Goal: Information Seeking & Learning: Learn about a topic

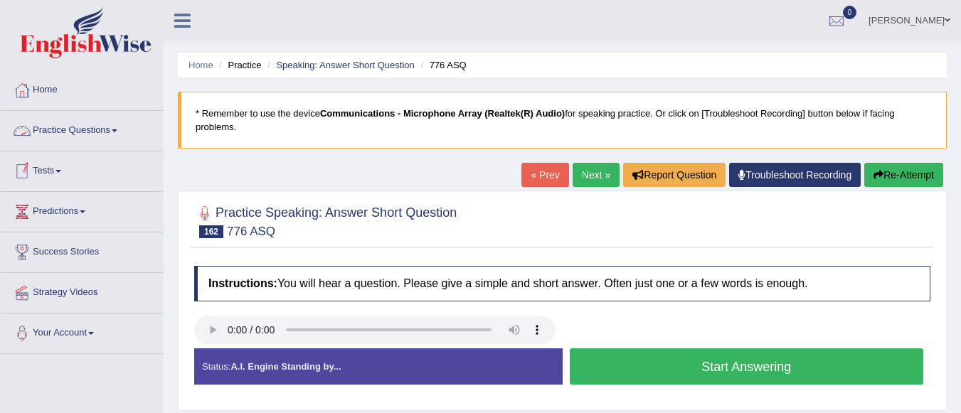
click at [118, 124] on link "Practice Questions" at bounding box center [82, 129] width 162 height 36
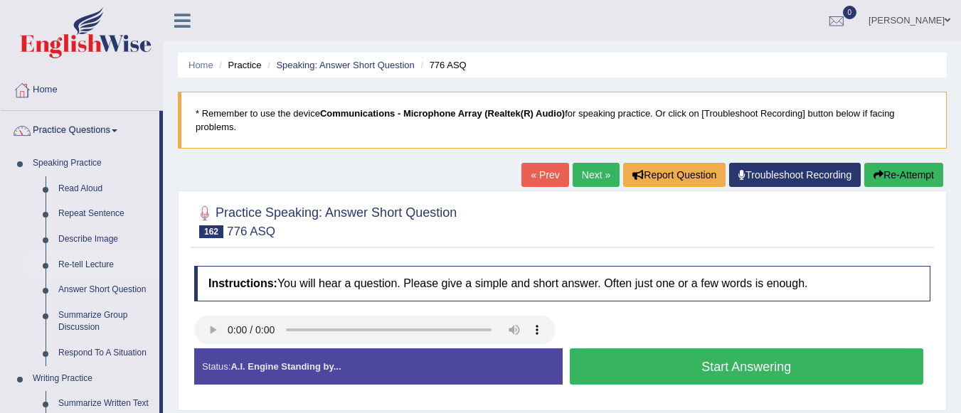
click at [75, 263] on link "Re-tell Lecture" at bounding box center [105, 266] width 107 height 26
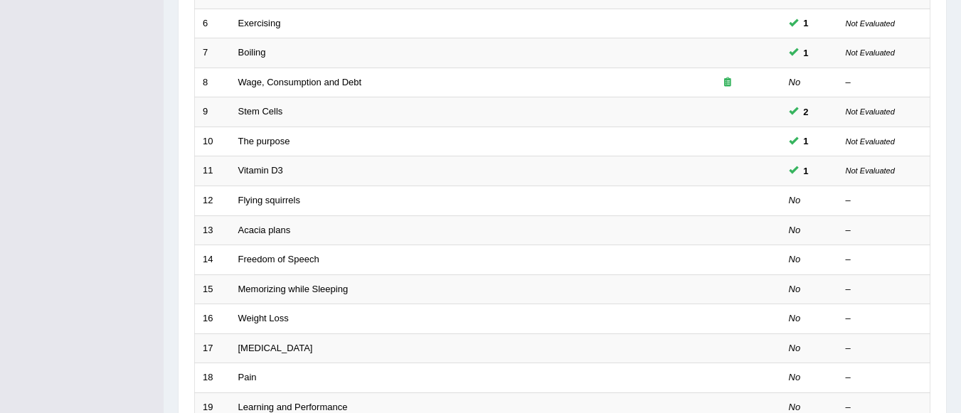
scroll to position [529, 0]
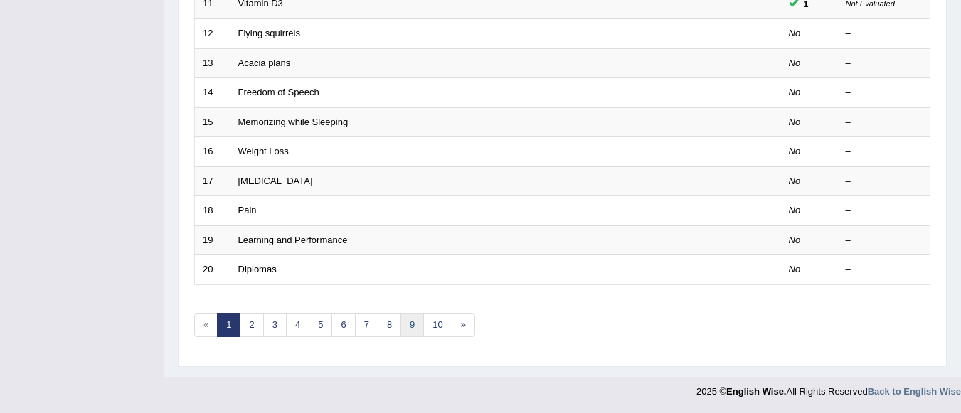
click at [407, 327] on link "9" at bounding box center [412, 325] width 23 height 23
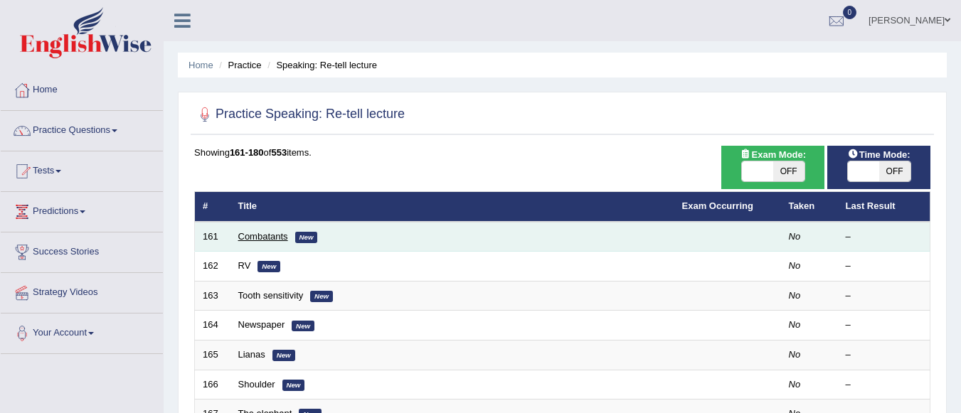
click at [285, 241] on link "Combatants" at bounding box center [263, 236] width 50 height 11
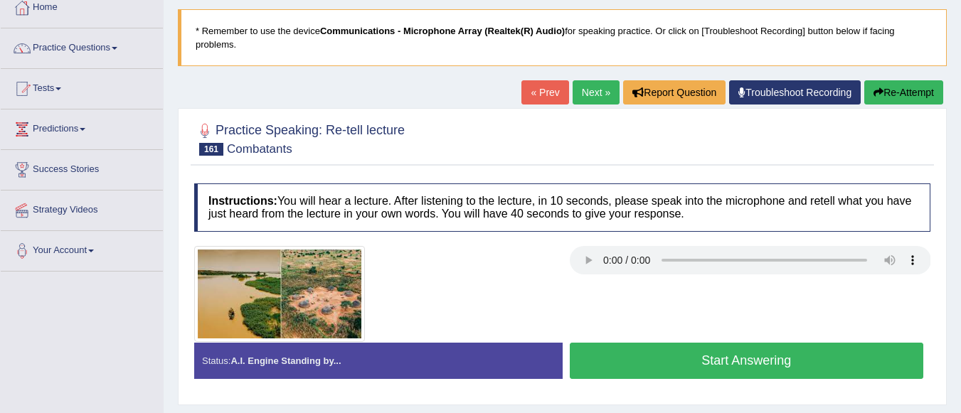
scroll to position [85, 0]
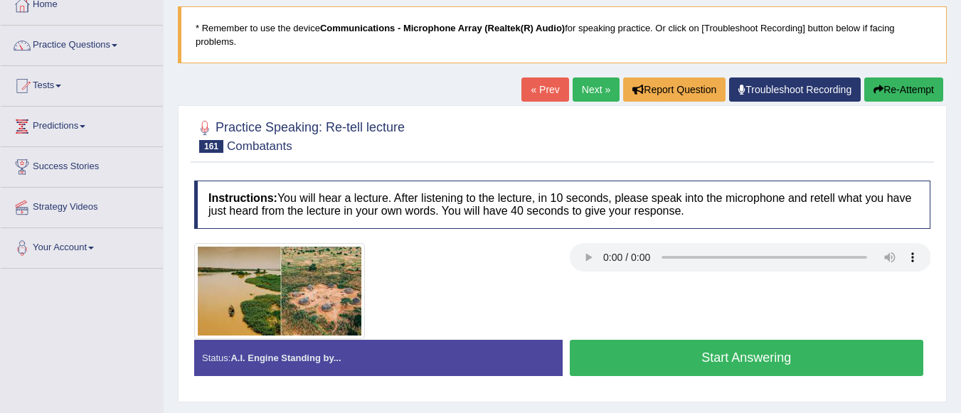
click at [725, 354] on button "Start Answering" at bounding box center [747, 358] width 354 height 36
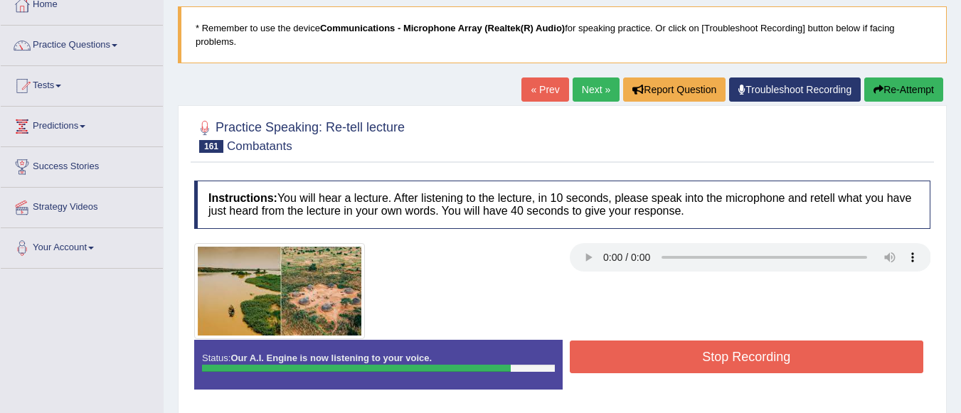
click at [725, 354] on button "Stop Recording" at bounding box center [747, 357] width 354 height 33
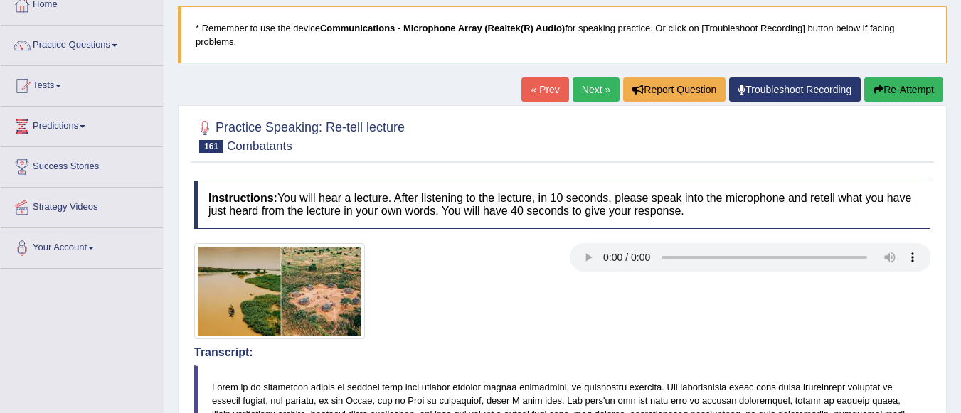
scroll to position [447, 0]
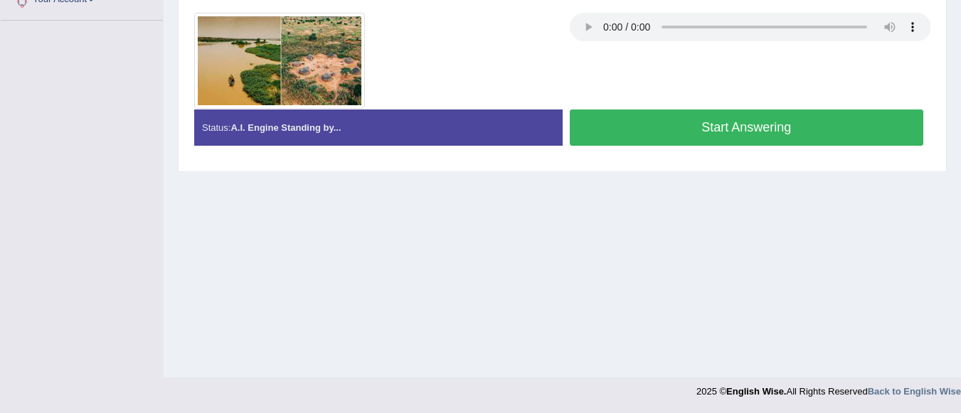
scroll to position [334, 0]
click at [742, 131] on button "Start Answering" at bounding box center [747, 128] width 354 height 36
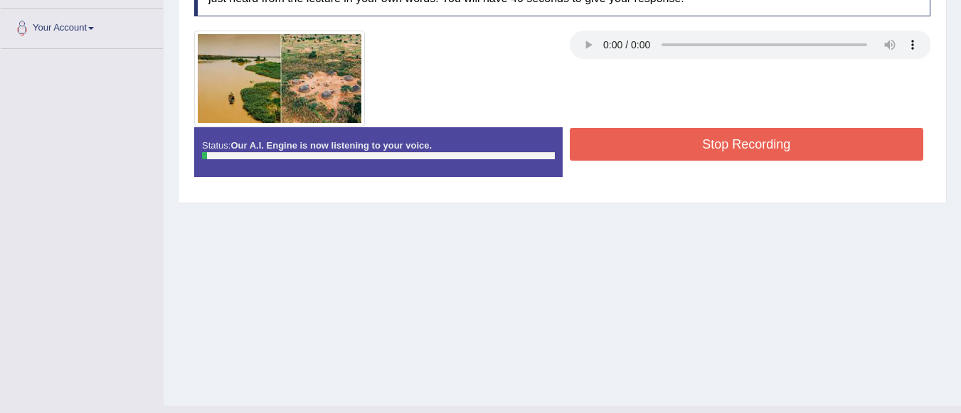
scroll to position [191, 0]
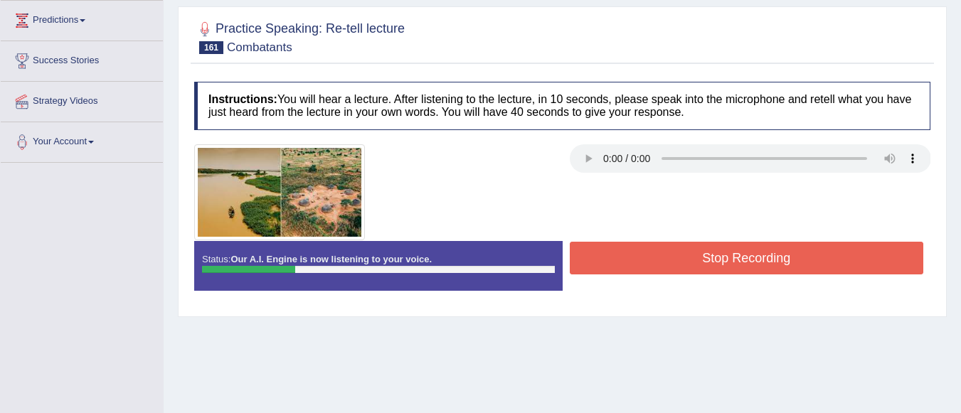
click at [777, 250] on button "Stop Recording" at bounding box center [747, 258] width 354 height 33
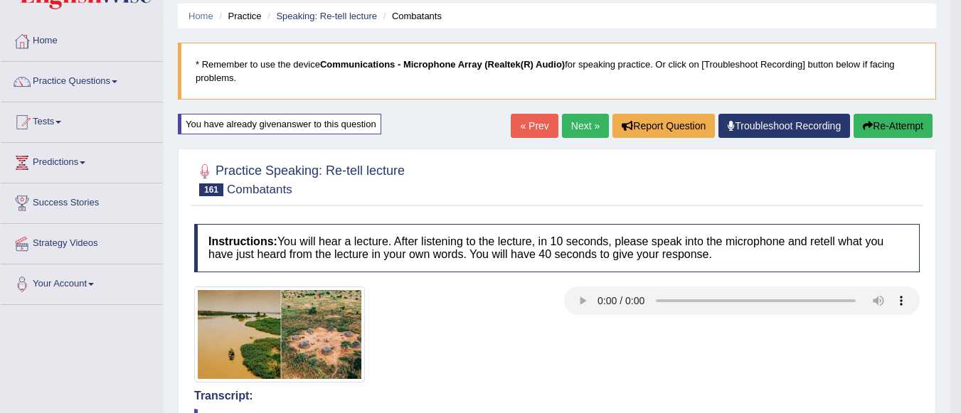
scroll to position [0, 0]
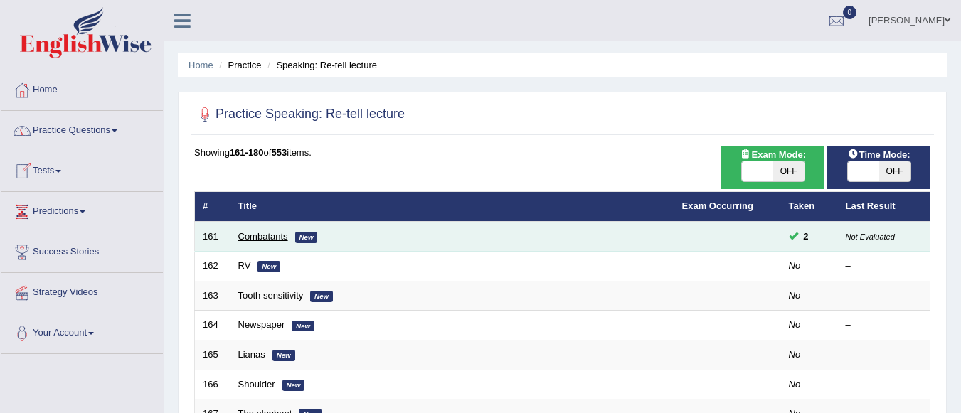
click at [266, 241] on link "Combatants" at bounding box center [263, 236] width 50 height 11
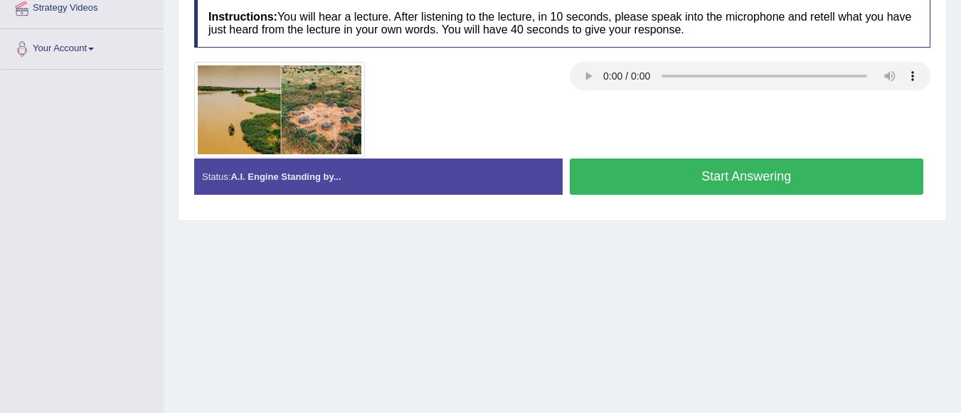
click at [771, 172] on button "Start Answering" at bounding box center [747, 177] width 354 height 36
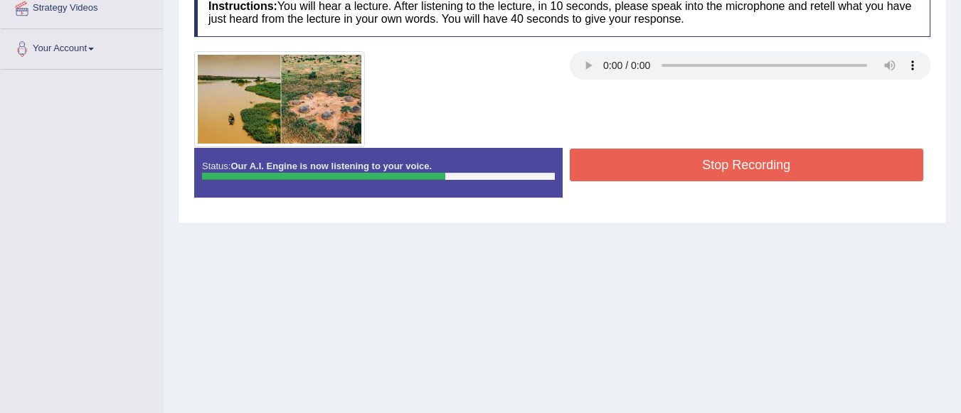
click at [739, 162] on button "Stop Recording" at bounding box center [747, 165] width 354 height 33
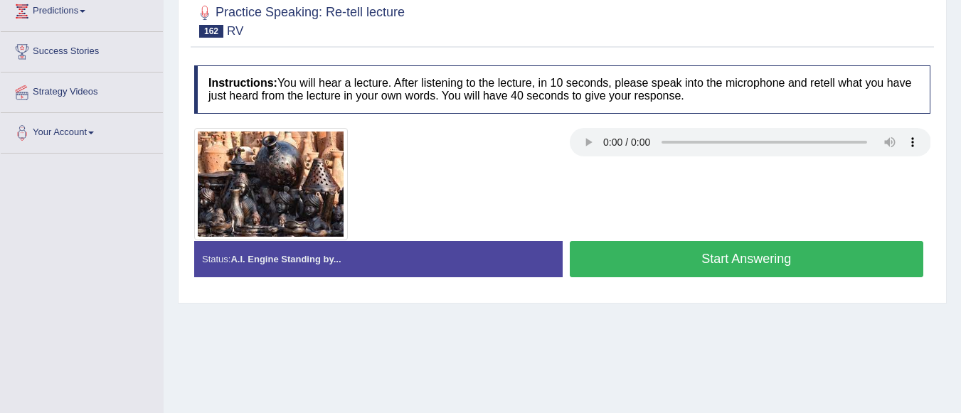
scroll to position [199, 0]
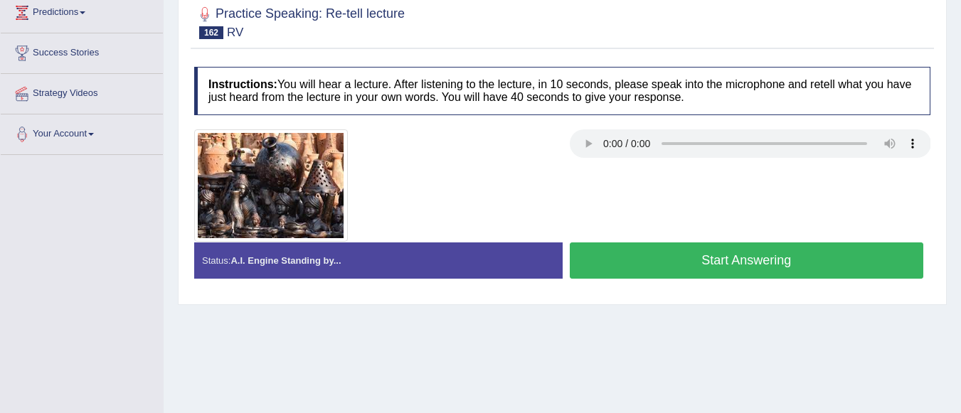
click at [640, 268] on button "Start Answering" at bounding box center [747, 261] width 354 height 36
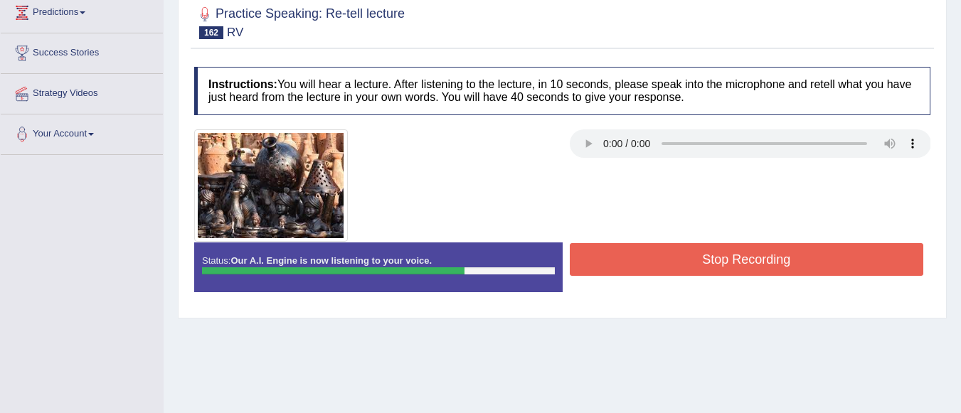
click at [640, 268] on button "Stop Recording" at bounding box center [747, 259] width 354 height 33
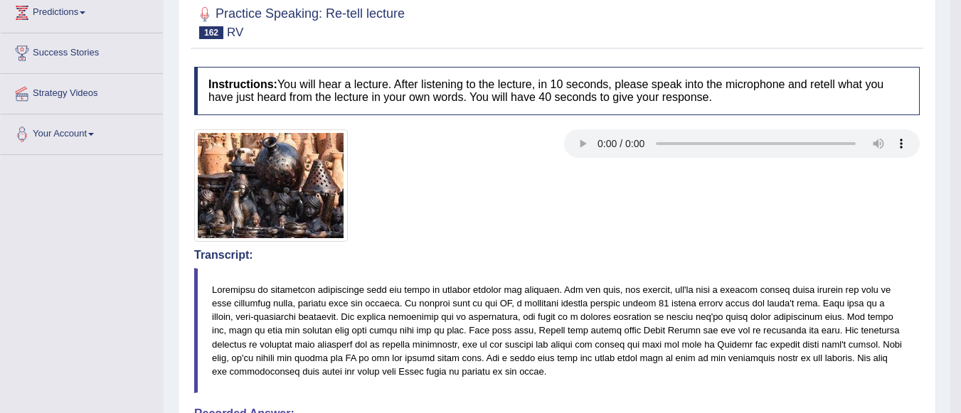
scroll to position [561, 0]
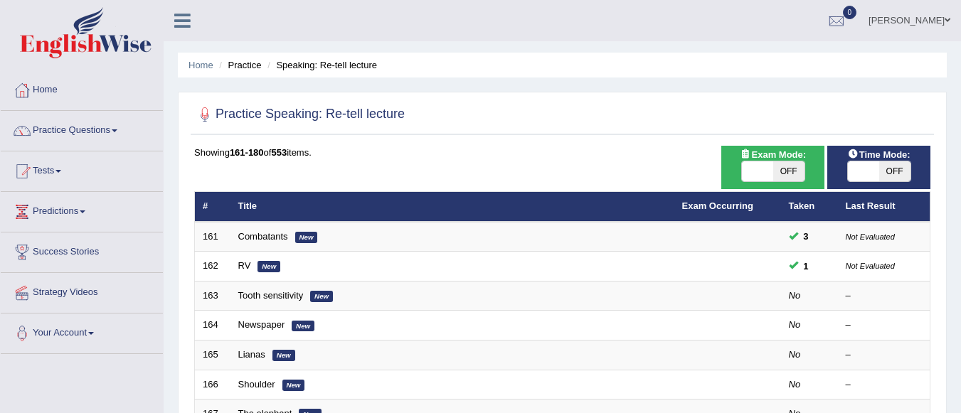
click at [262, 297] on link "Tooth sensitivity" at bounding box center [270, 295] width 65 height 11
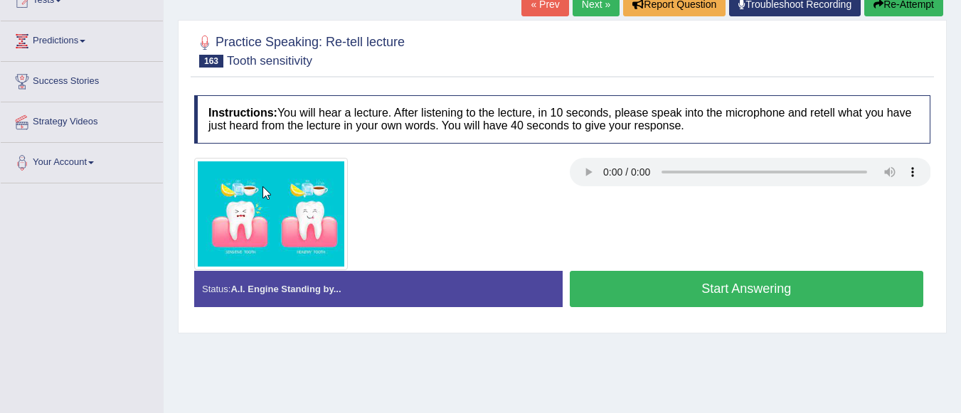
click at [262, 297] on div "Status: A.I. Engine Standing by..." at bounding box center [378, 289] width 369 height 36
click at [666, 281] on button "Start Answering" at bounding box center [747, 289] width 354 height 36
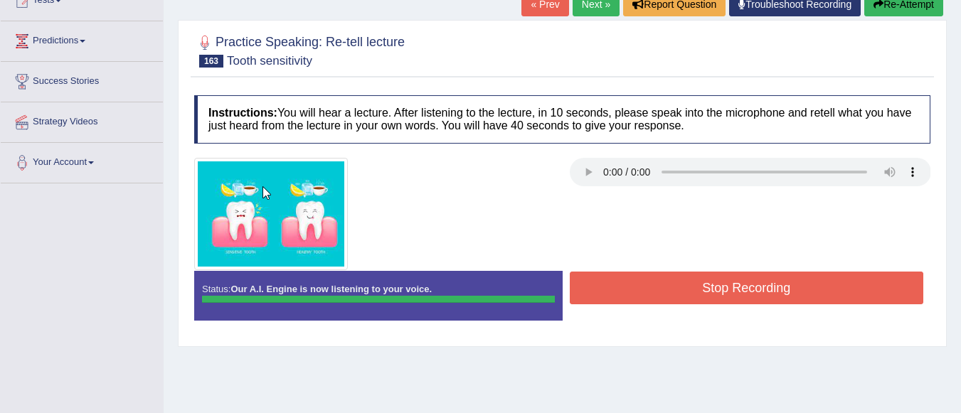
click at [666, 281] on div "Instructions: You will hear a lecture. After listening to the lecture, in 10 se…" at bounding box center [563, 213] width 744 height 250
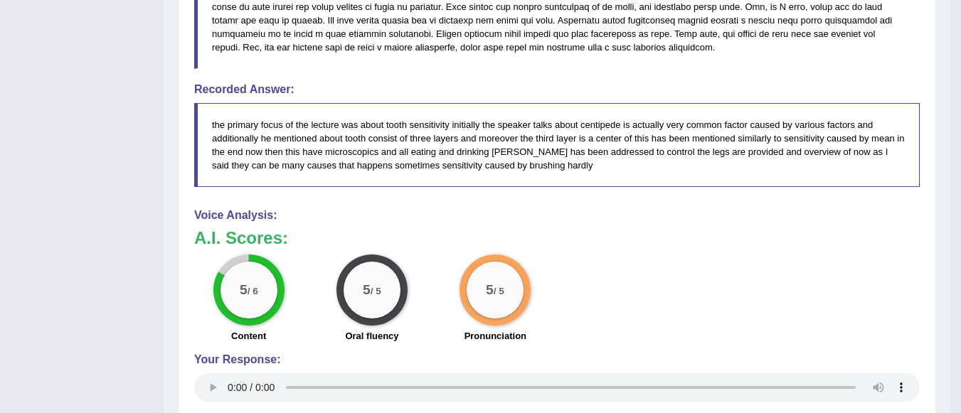
scroll to position [569, 0]
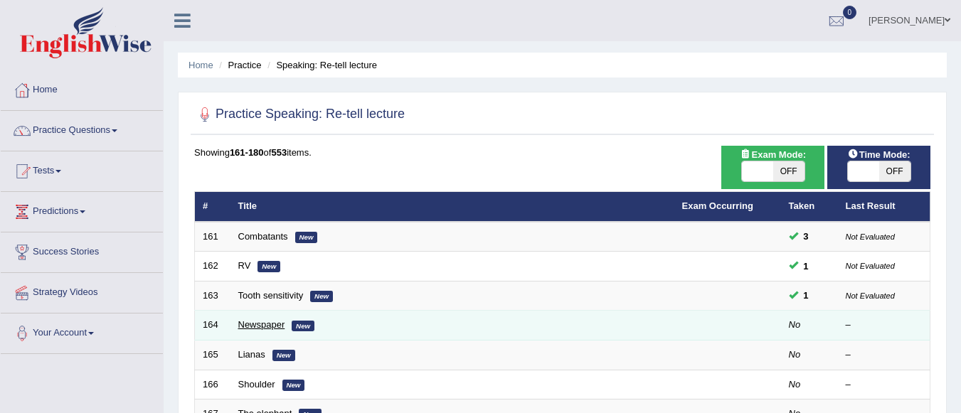
click at [268, 326] on link "Newspaper" at bounding box center [261, 325] width 47 height 11
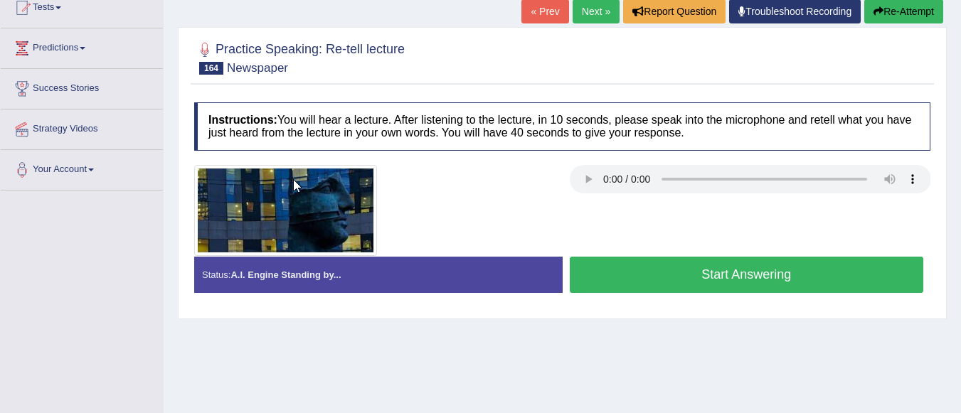
scroll to position [166, 0]
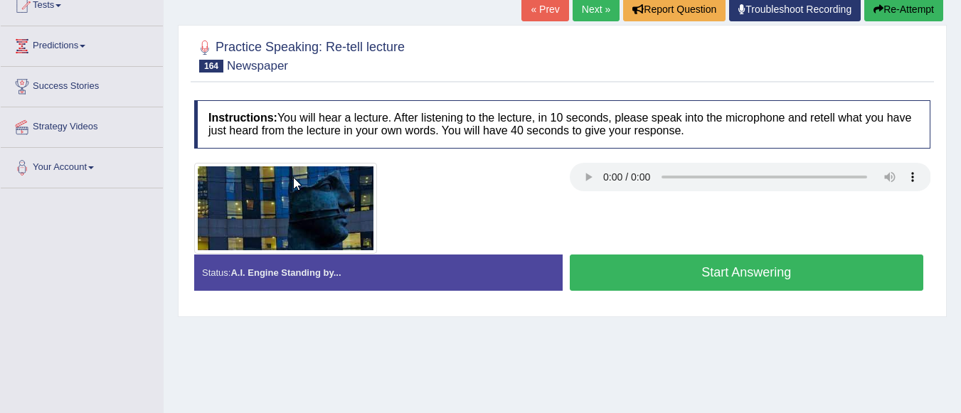
click at [639, 281] on button "Start Answering" at bounding box center [747, 273] width 354 height 36
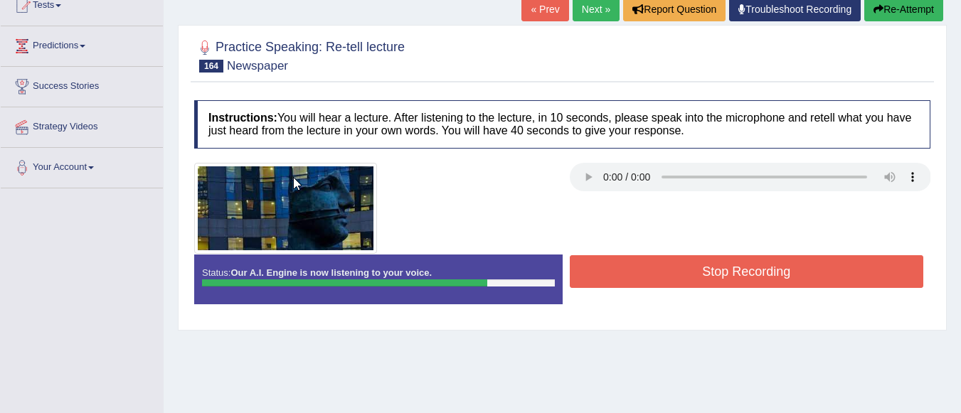
click at [646, 260] on button "Stop Recording" at bounding box center [747, 271] width 354 height 33
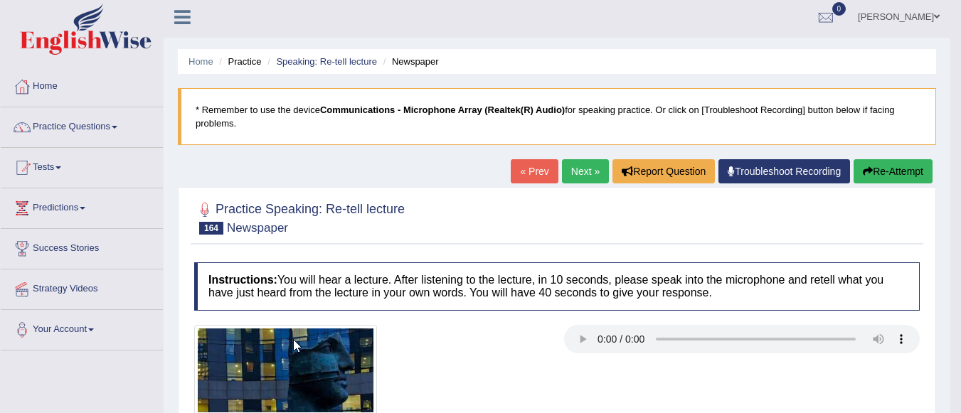
scroll to position [0, 0]
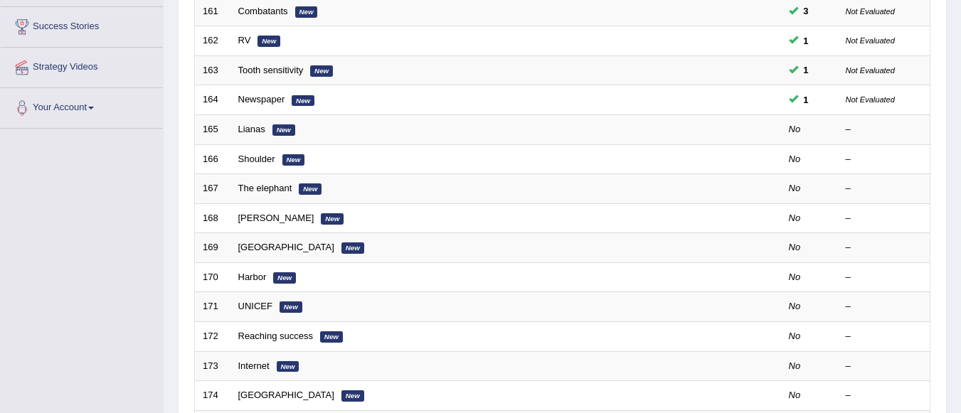
scroll to position [228, 0]
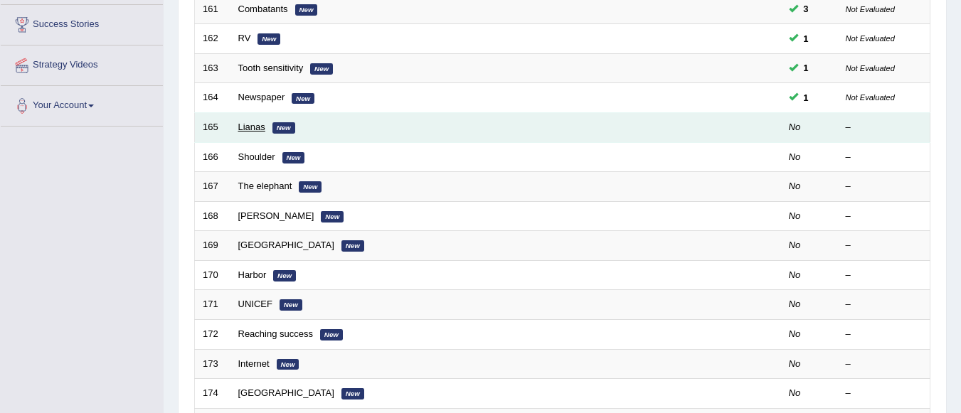
click at [246, 125] on link "Lianas" at bounding box center [251, 127] width 27 height 11
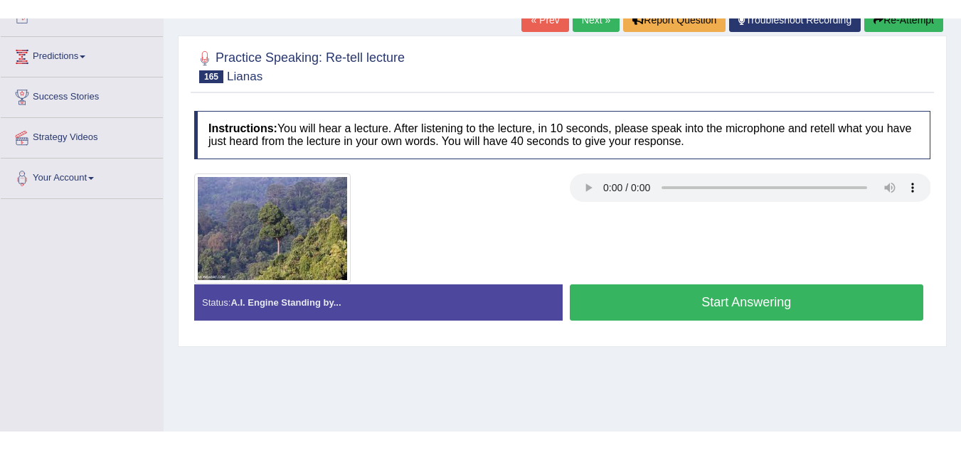
scroll to position [171, 0]
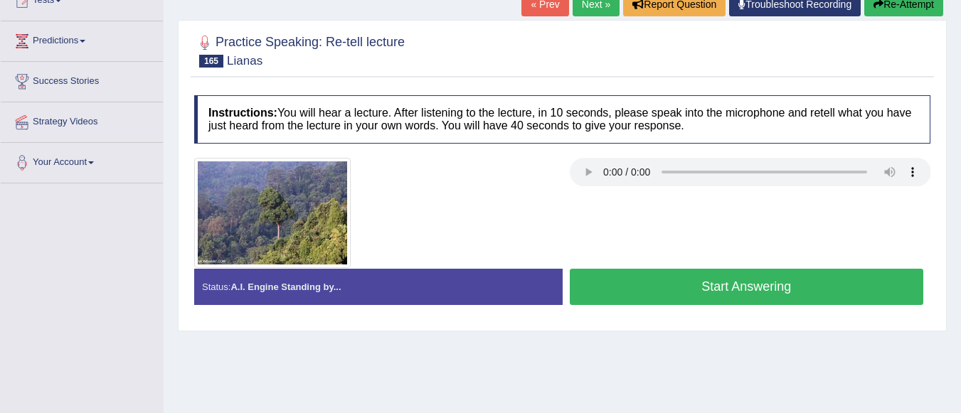
click at [588, 206] on div at bounding box center [562, 213] width 751 height 110
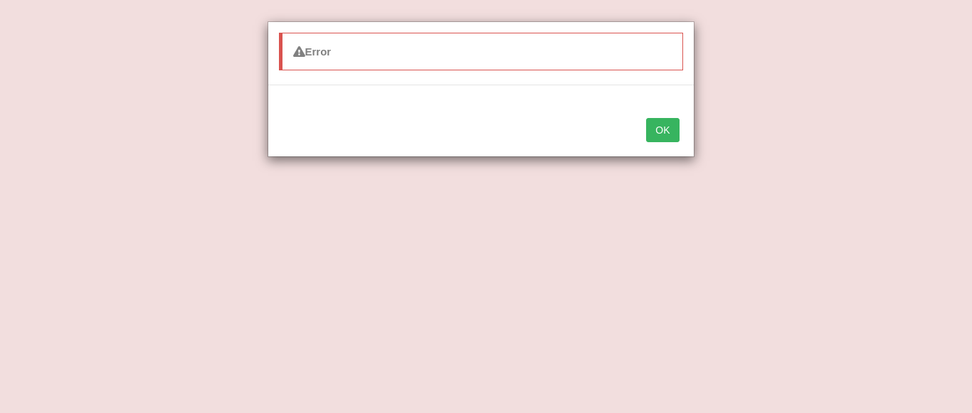
click at [664, 125] on button "OK" at bounding box center [662, 130] width 33 height 24
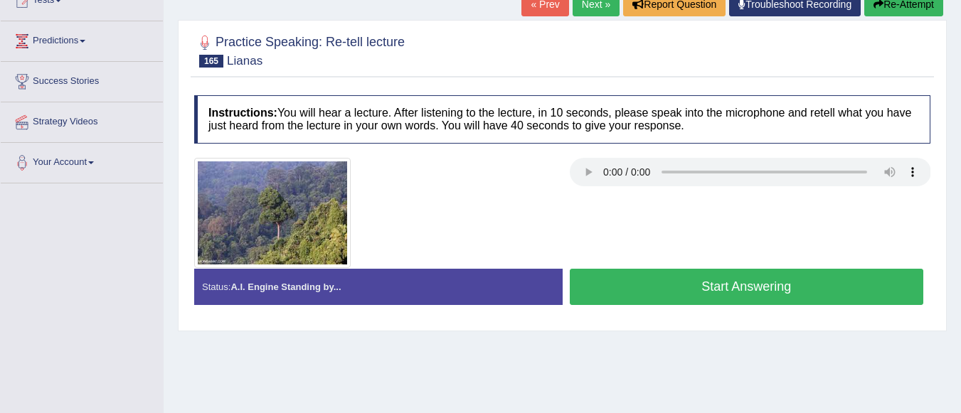
click at [646, 189] on div at bounding box center [751, 174] width 362 height 32
click at [639, 282] on button "Start Answering" at bounding box center [747, 287] width 354 height 36
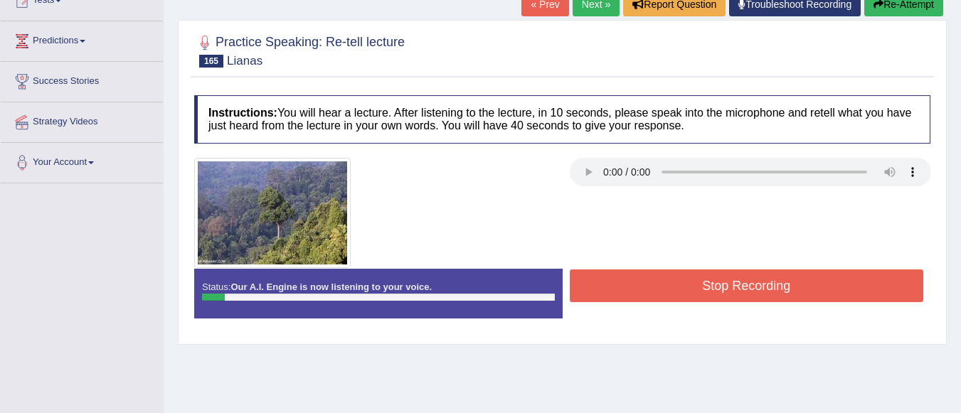
click at [662, 293] on button "Stop Recording" at bounding box center [747, 286] width 354 height 33
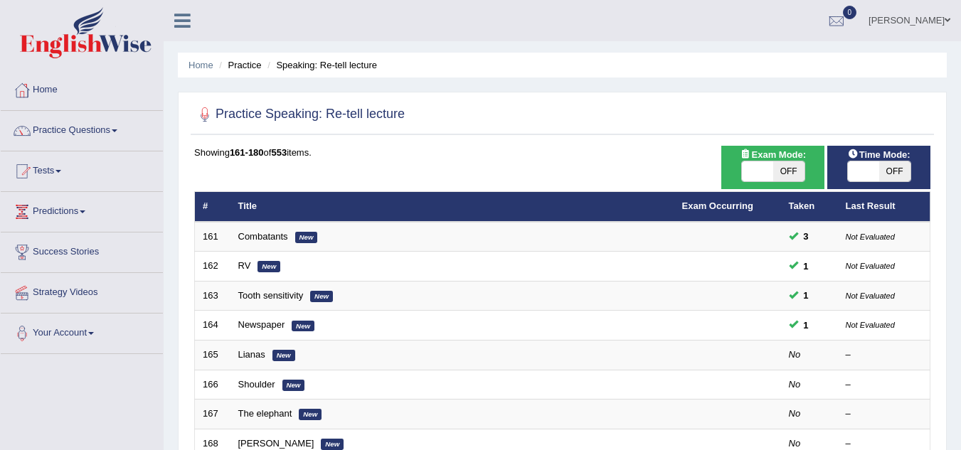
scroll to position [28, 0]
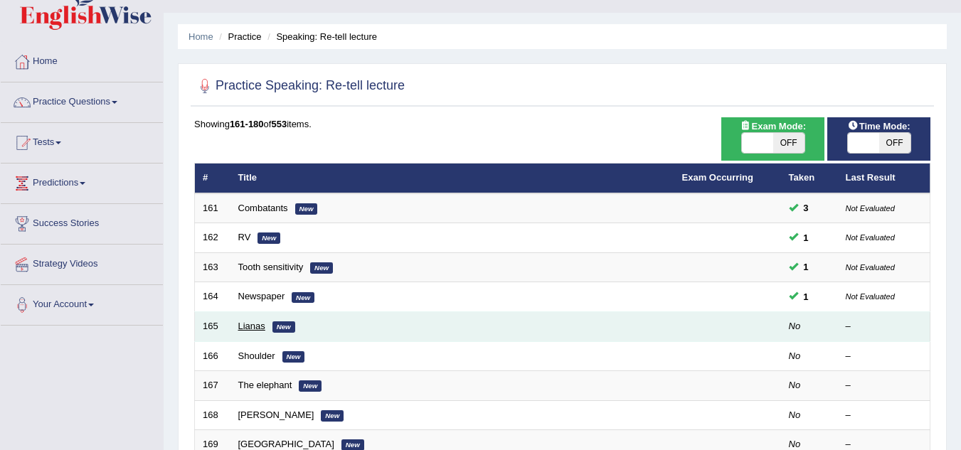
click at [253, 324] on link "Lianas" at bounding box center [251, 326] width 27 height 11
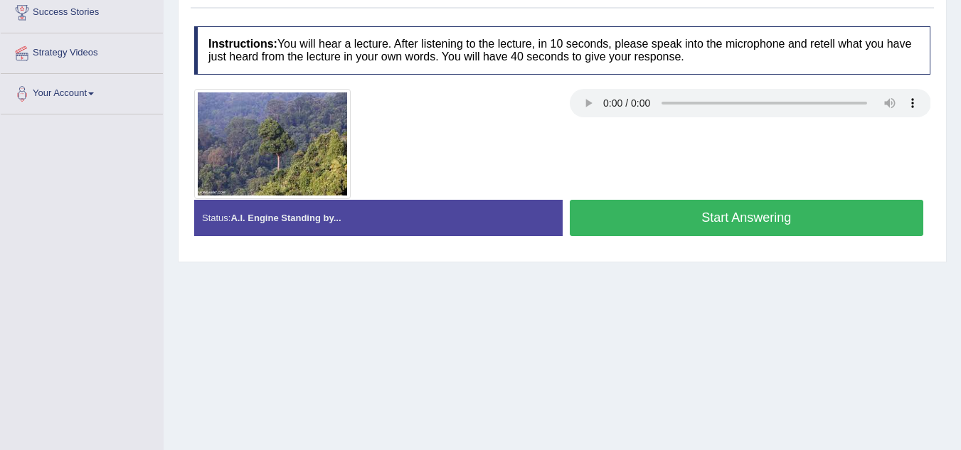
scroll to position [183, 0]
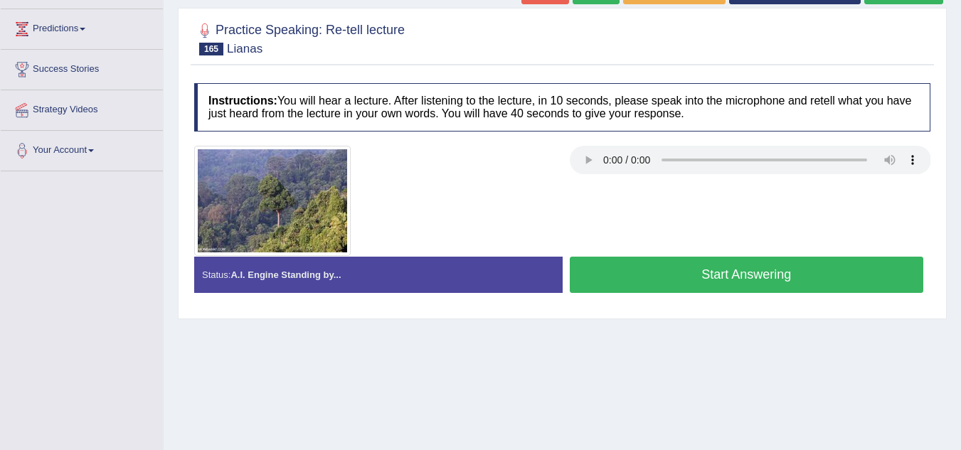
click at [658, 280] on button "Start Answering" at bounding box center [747, 275] width 354 height 36
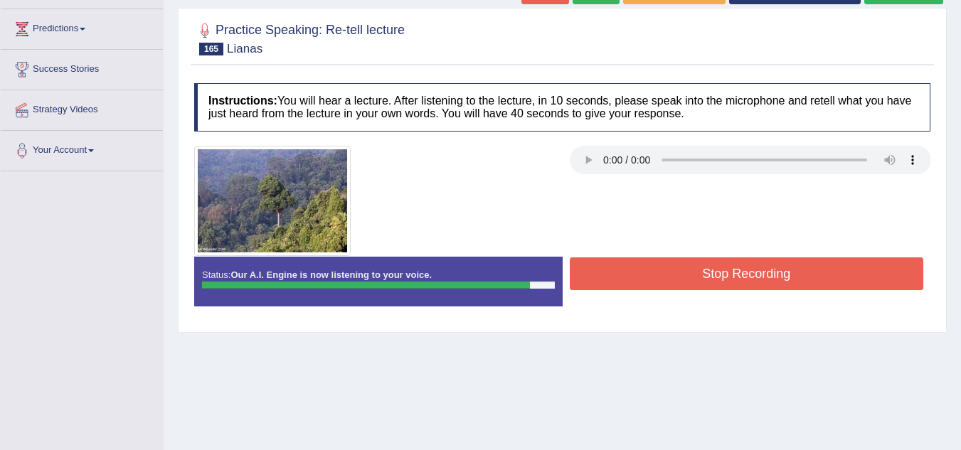
click at [677, 273] on button "Stop Recording" at bounding box center [747, 274] width 354 height 33
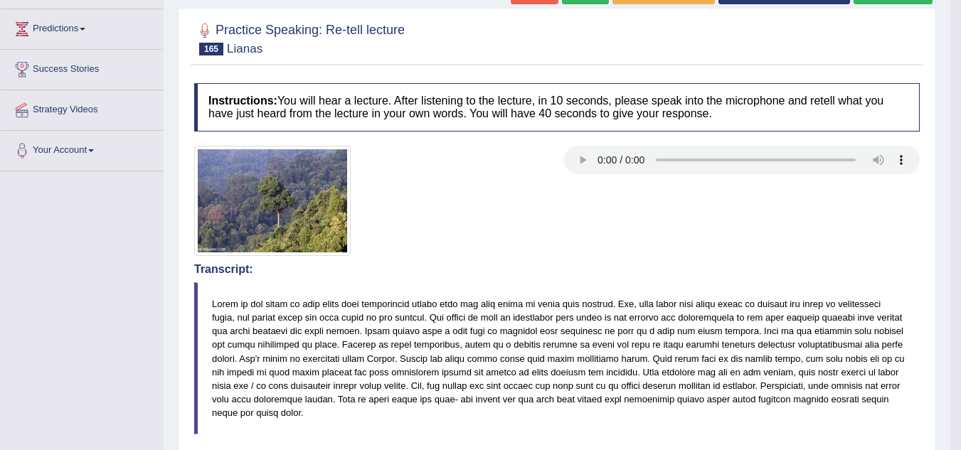
scroll to position [576, 0]
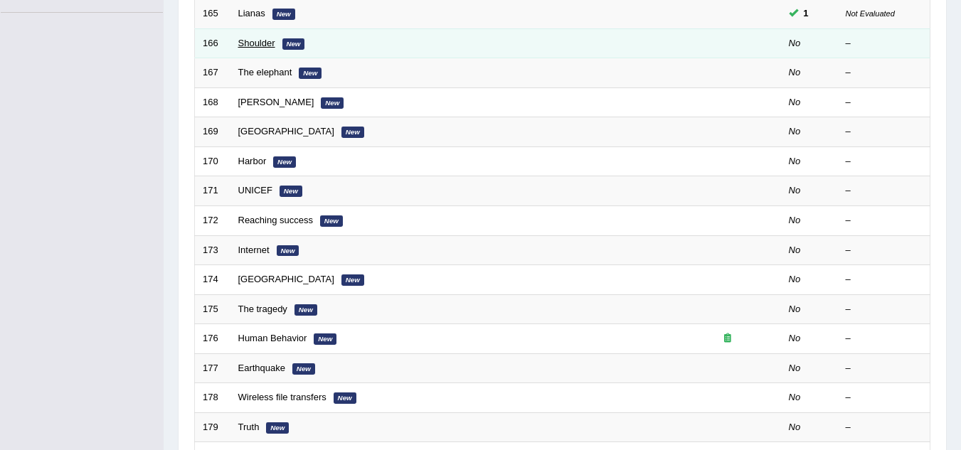
click at [253, 41] on link "Shoulder" at bounding box center [256, 43] width 37 height 11
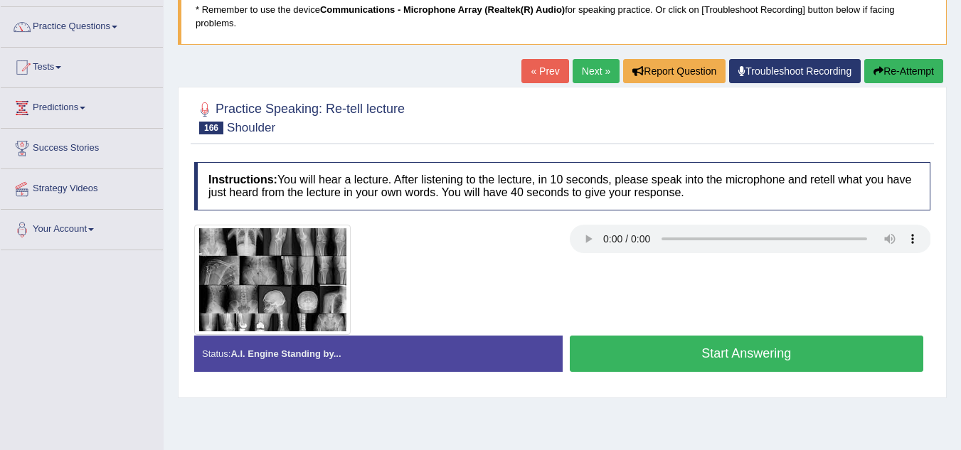
scroll to position [97, 0]
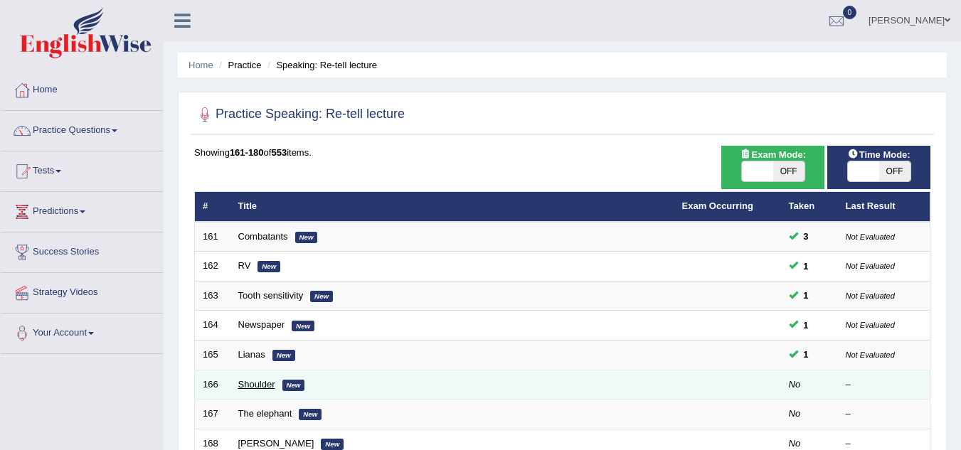
click at [265, 384] on link "Shoulder" at bounding box center [256, 384] width 37 height 11
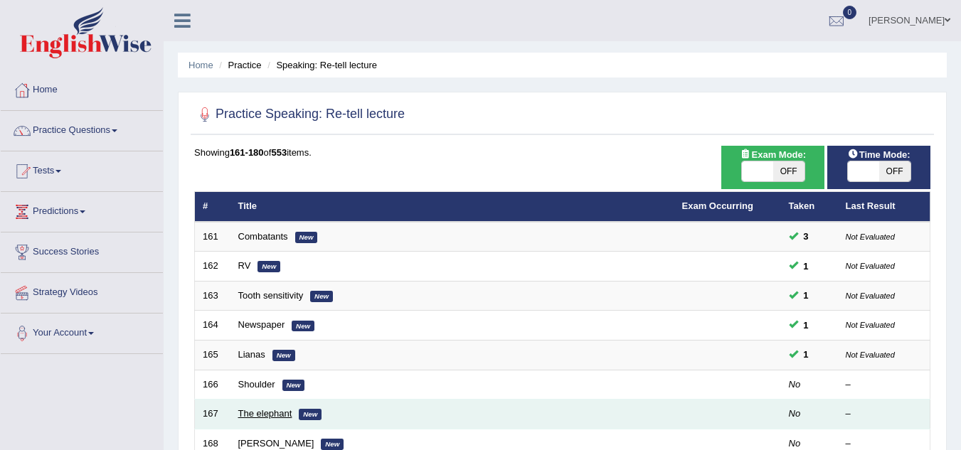
click at [272, 413] on link "The elephant" at bounding box center [265, 413] width 54 height 11
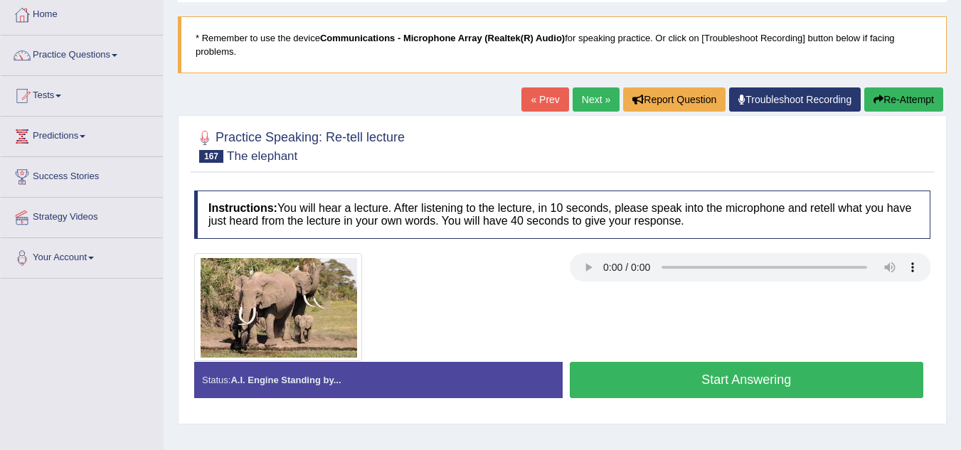
scroll to position [114, 0]
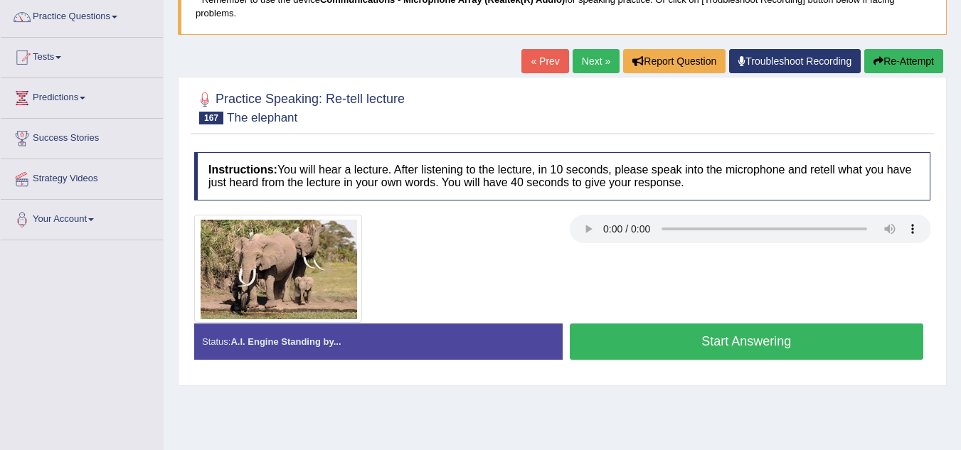
click at [875, 337] on button "Start Answering" at bounding box center [747, 342] width 354 height 36
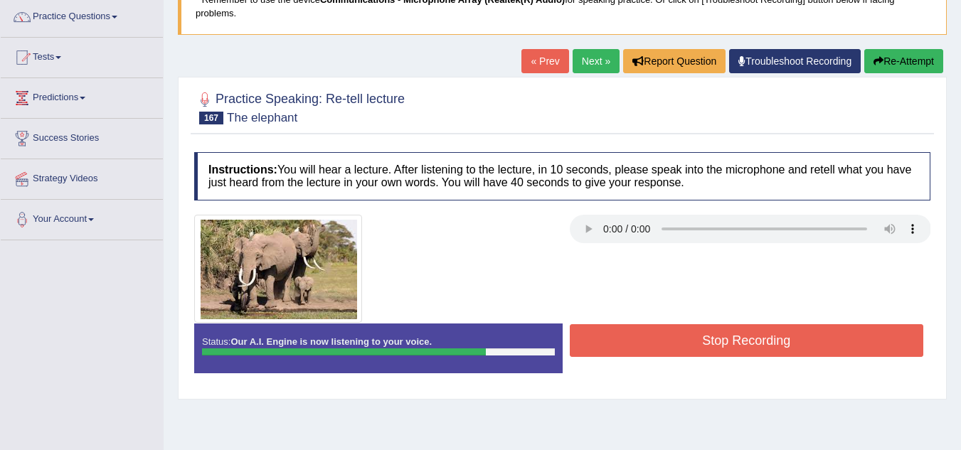
click at [863, 336] on button "Stop Recording" at bounding box center [747, 341] width 354 height 33
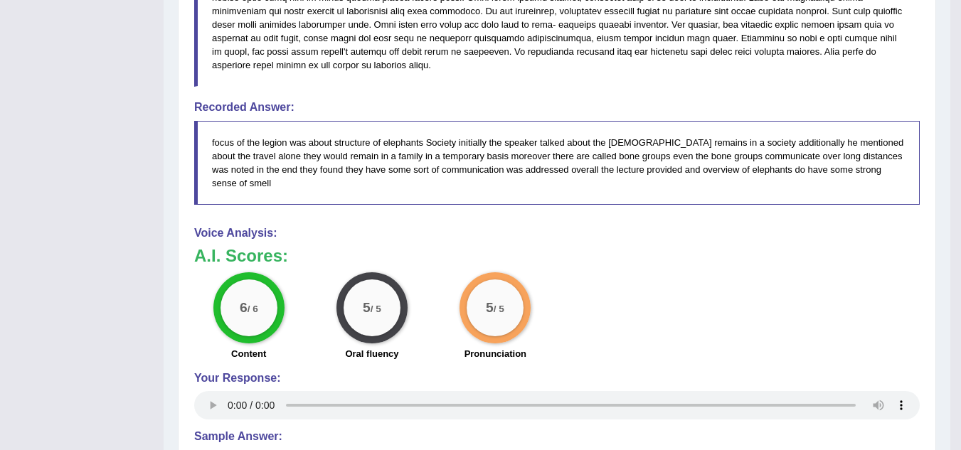
scroll to position [626, 0]
